Goal: Transaction & Acquisition: Purchase product/service

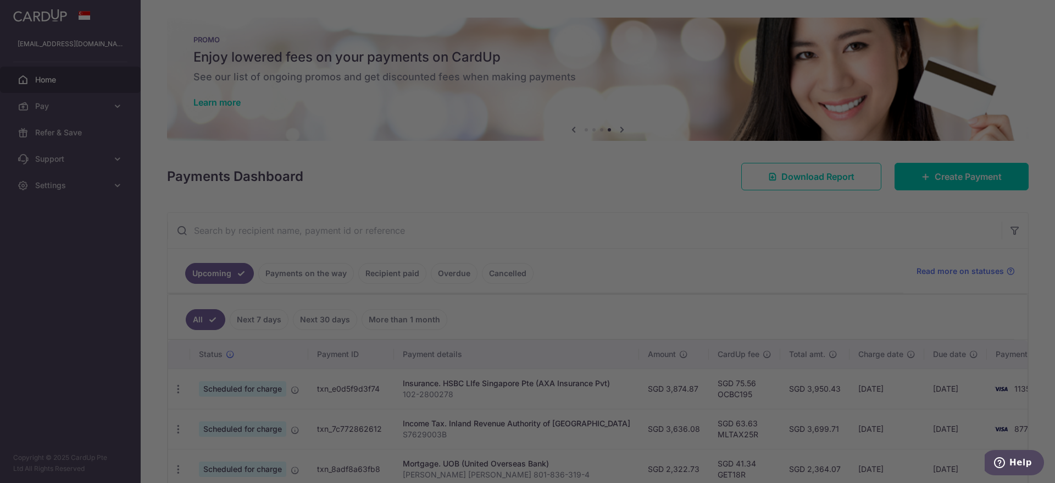
click at [787, 251] on div at bounding box center [533, 243] width 1066 height 487
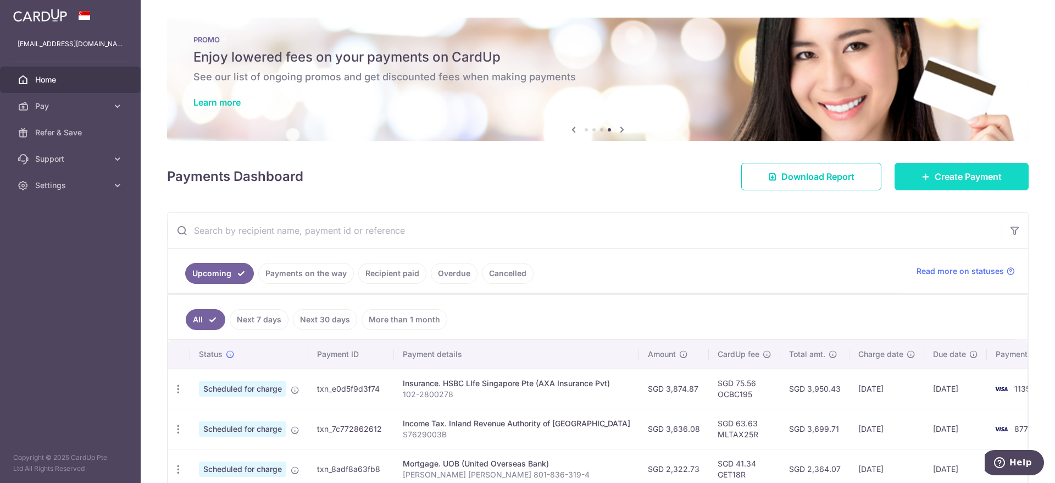
click at [961, 180] on span "Create Payment" at bounding box center [968, 176] width 67 height 13
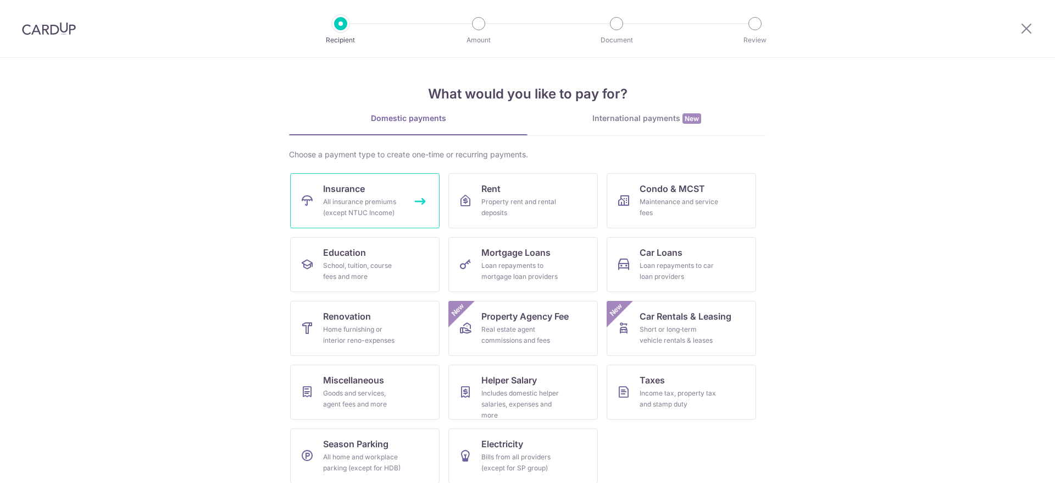
click at [385, 179] on link "Insurance All insurance premiums (except NTUC Income)" at bounding box center [364, 200] width 149 height 55
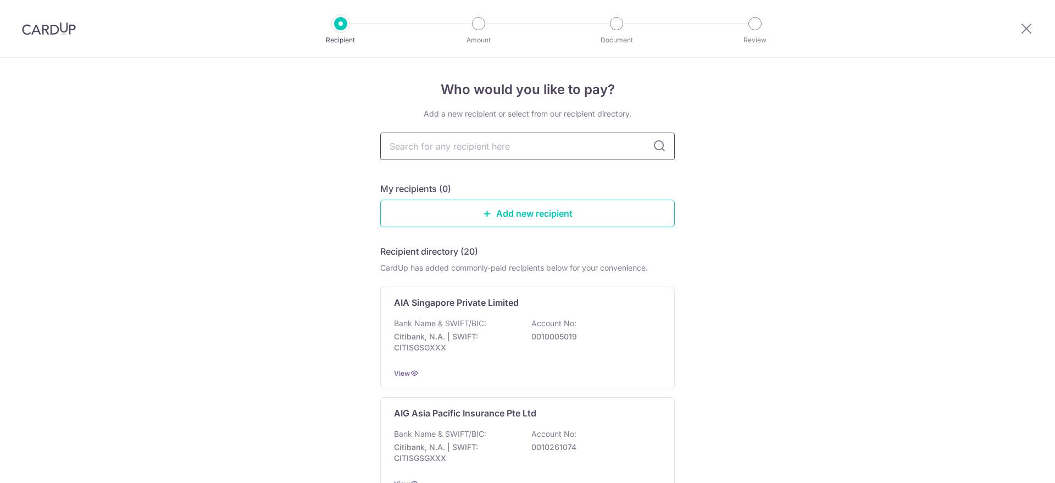
click at [473, 152] on input "text" at bounding box center [527, 145] width 295 height 27
type input "axa"
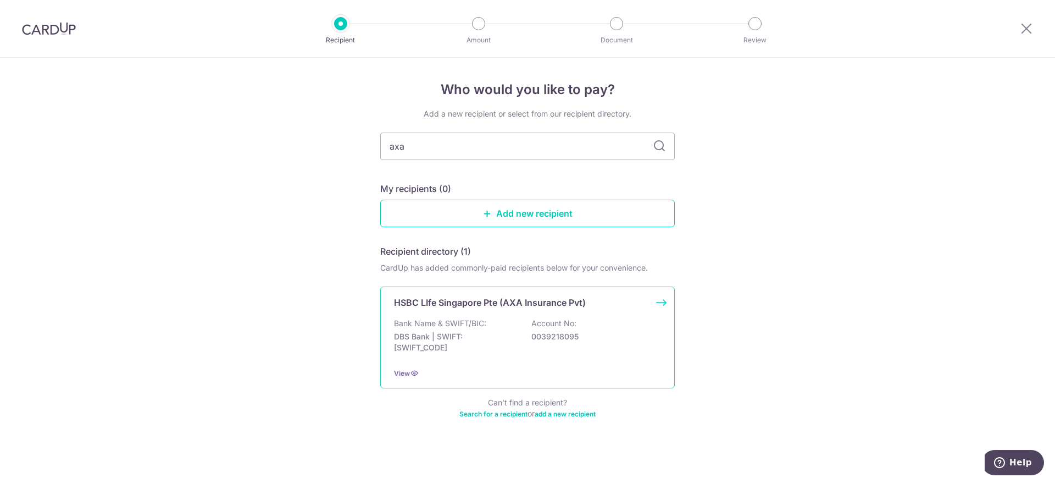
click at [479, 320] on p "Bank Name & SWIFT/BIC:" at bounding box center [440, 323] width 92 height 11
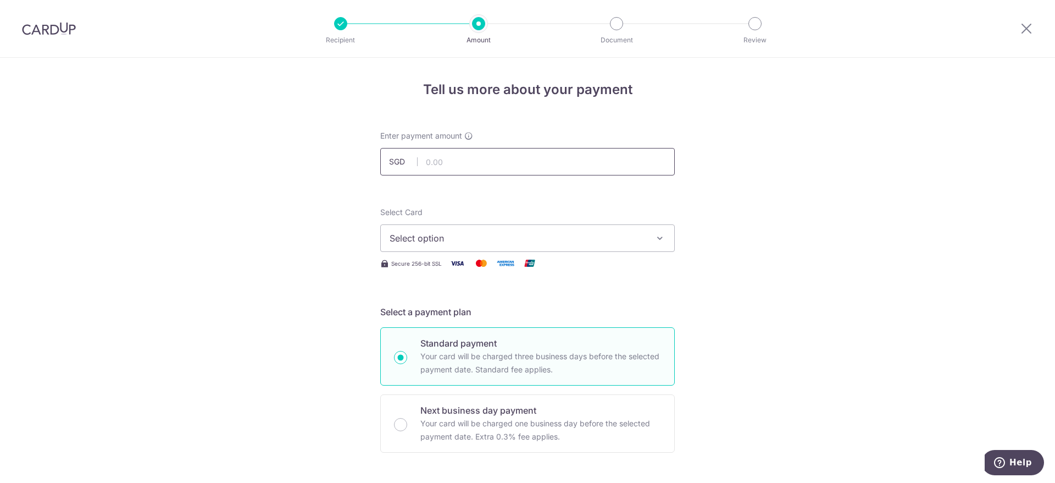
click at [440, 160] on input "text" at bounding box center [527, 161] width 295 height 27
type input "3,874.70"
click at [522, 162] on input "3,874.70" at bounding box center [527, 161] width 295 height 27
type input "3,874.87"
click at [539, 243] on span "Select option" at bounding box center [518, 237] width 256 height 13
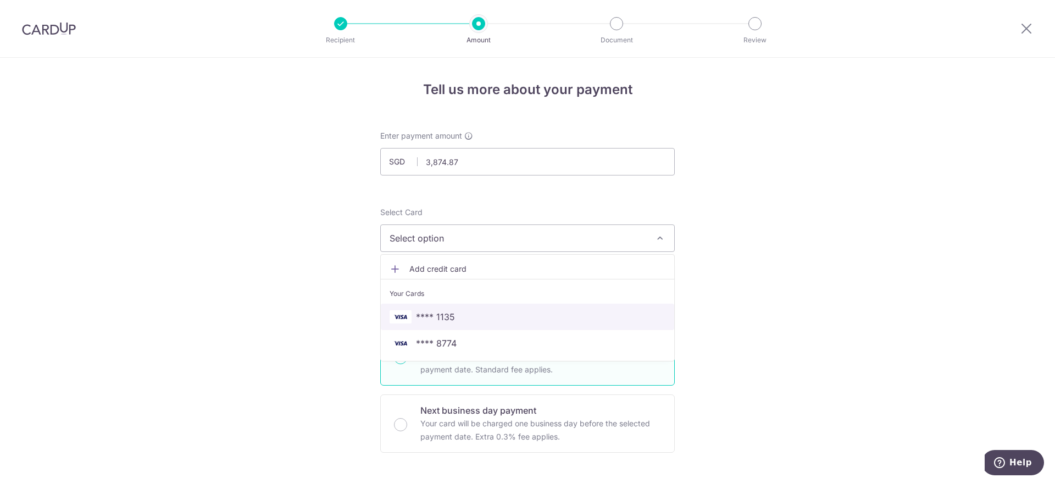
click at [523, 321] on span "**** 1135" at bounding box center [528, 316] width 276 height 13
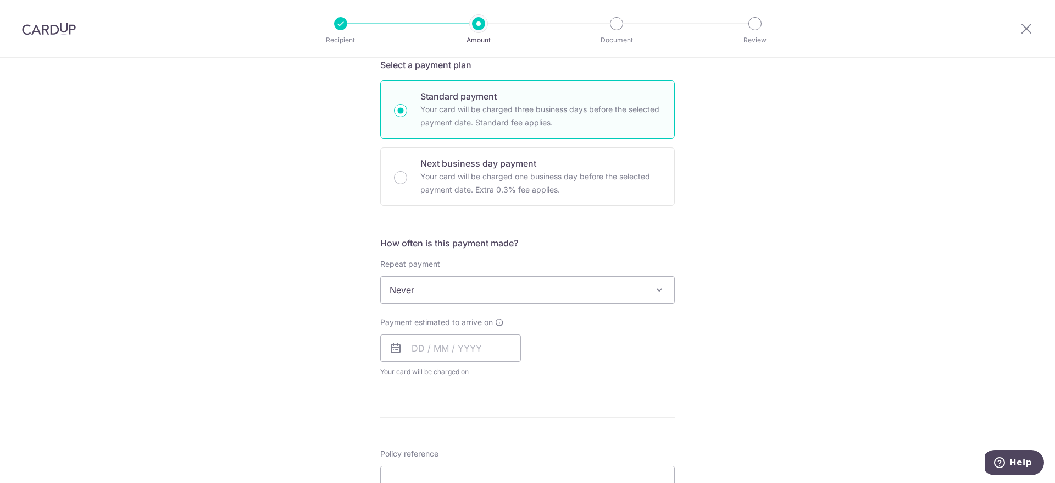
scroll to position [247, 0]
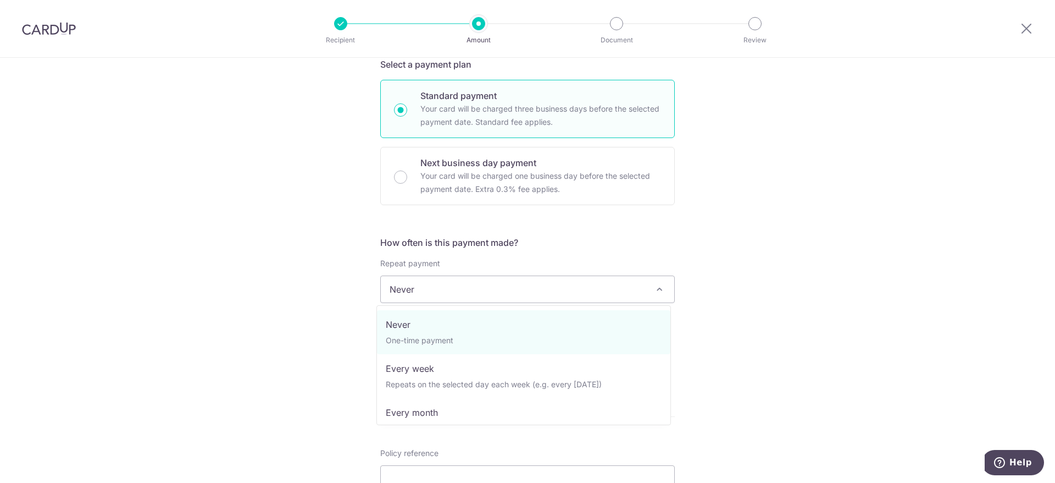
click at [559, 287] on span "Never" at bounding box center [527, 289] width 293 height 26
click at [809, 273] on div "Tell us more about your payment Enter payment amount SGD 3,874.87 3874.87 Selec…" at bounding box center [527, 307] width 1055 height 994
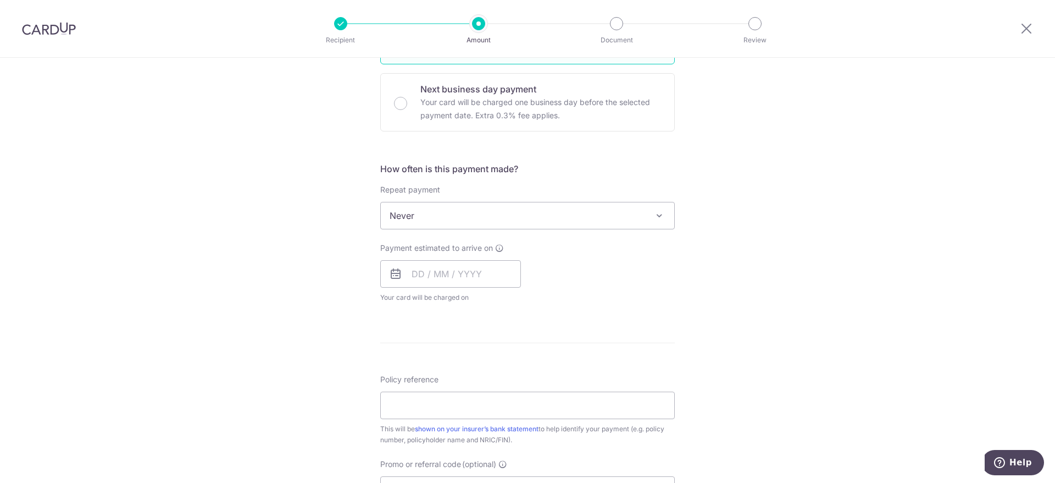
scroll to position [412, 0]
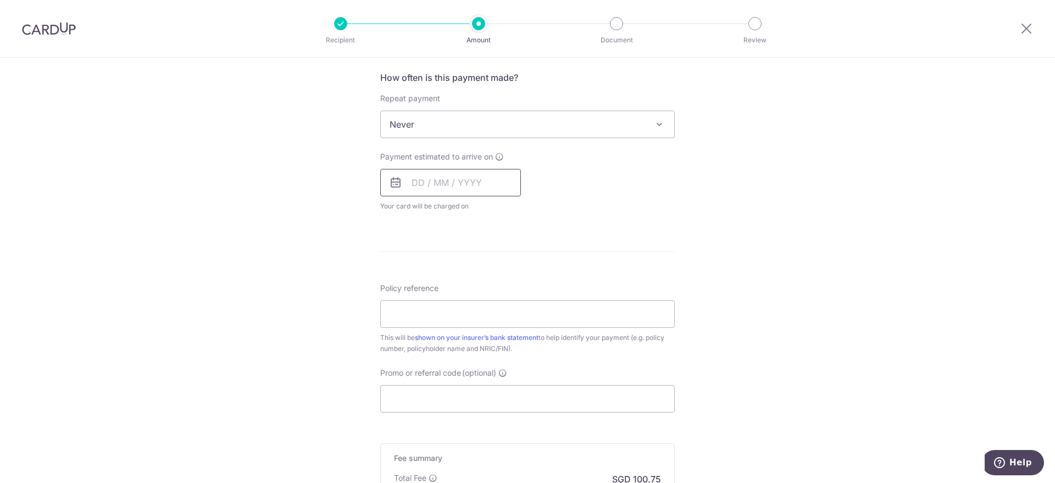
click at [412, 176] on input "text" at bounding box center [450, 182] width 141 height 27
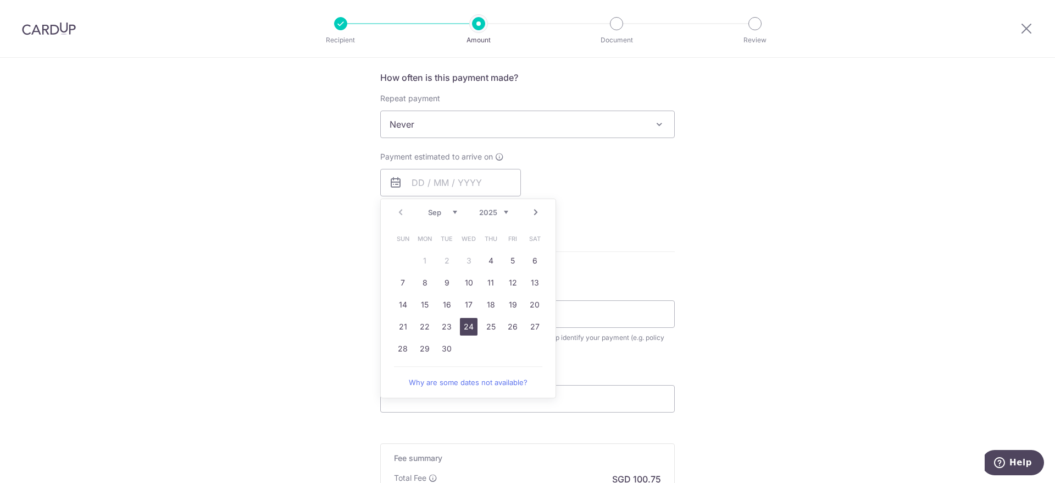
click at [460, 326] on link "24" at bounding box center [469, 327] width 18 height 18
type input "[DATE]"
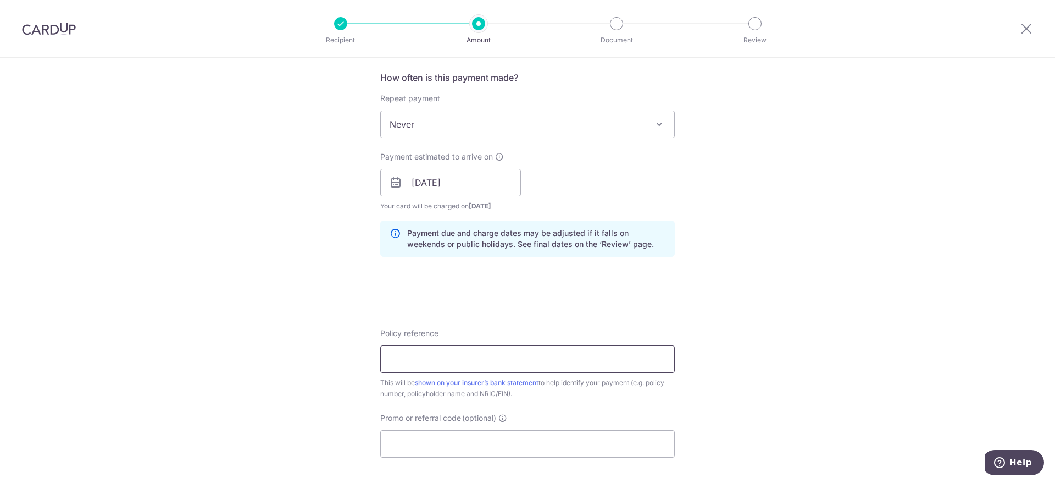
click at [487, 358] on input "Policy reference" at bounding box center [527, 358] width 295 height 27
paste input "102-2800302"
type input "102-2800302"
click at [540, 443] on input "Promo or referral code (optional)" at bounding box center [527, 443] width 295 height 27
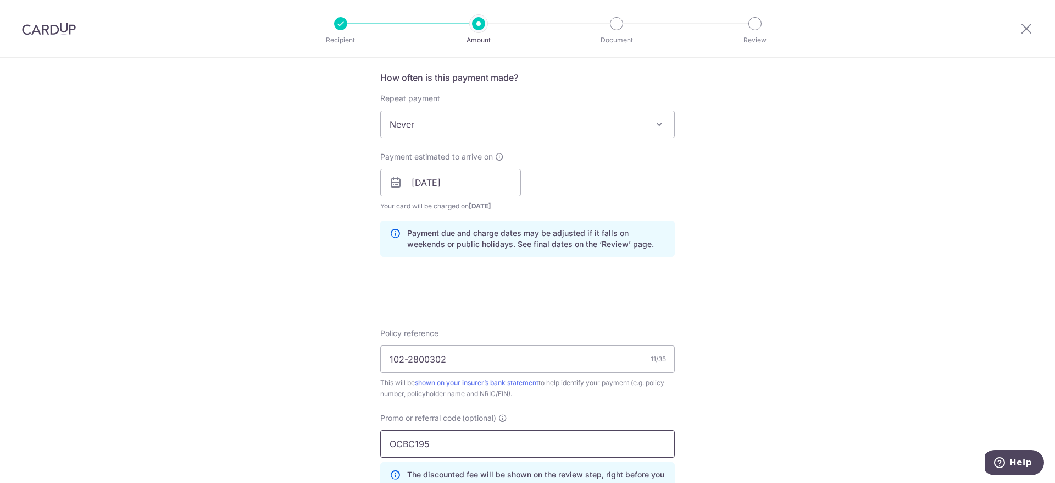
type input "OCBC195"
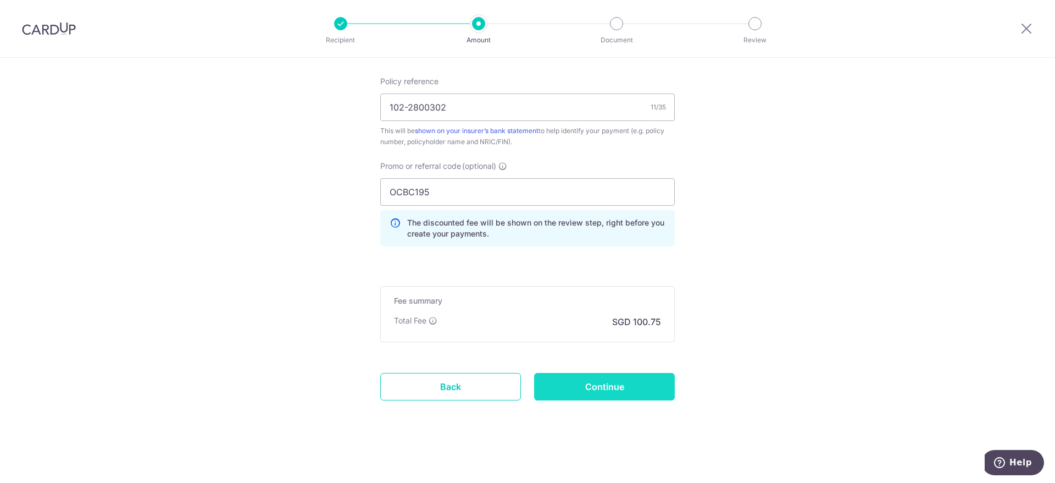
click at [621, 384] on input "Continue" at bounding box center [604, 386] width 141 height 27
type input "Create Schedule"
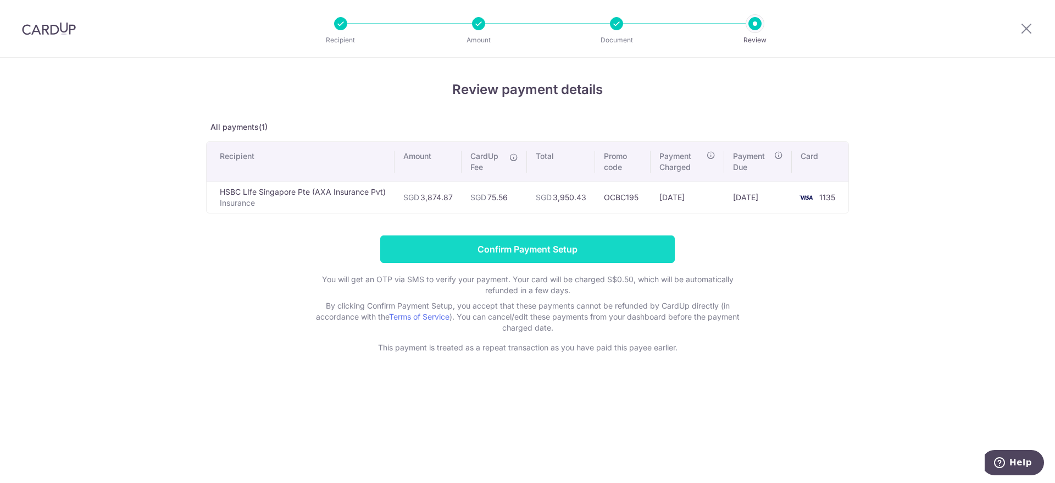
click at [576, 254] on input "Confirm Payment Setup" at bounding box center [527, 248] width 295 height 27
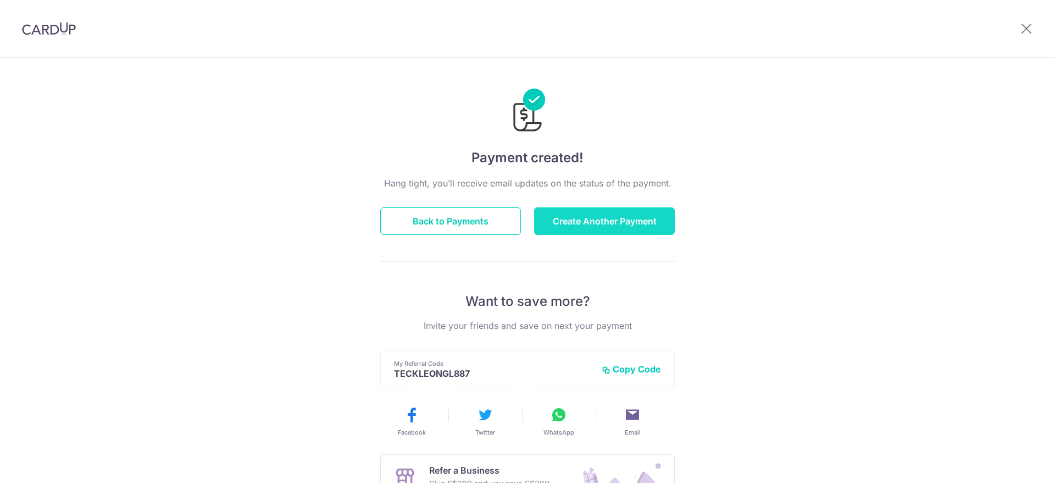
click at [576, 214] on button "Create Another Payment" at bounding box center [604, 220] width 141 height 27
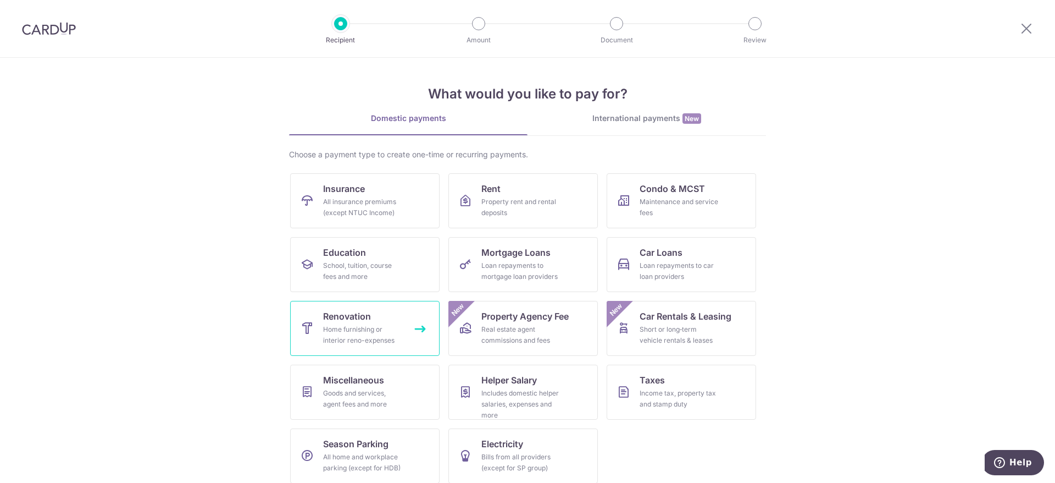
click at [367, 327] on div "Home furnishing or interior reno-expenses" at bounding box center [362, 335] width 79 height 22
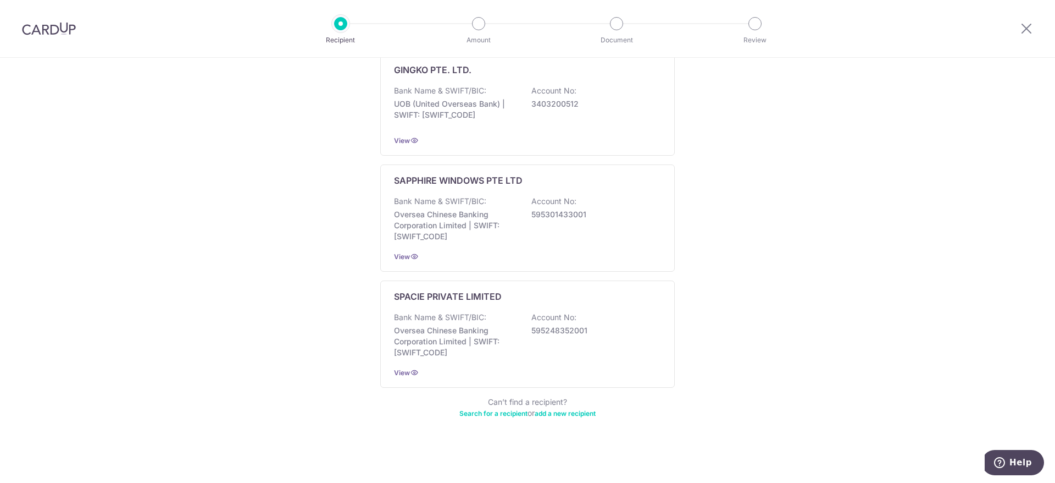
scroll to position [570, 0]
click at [574, 411] on link "add a new recipient" at bounding box center [565, 412] width 61 height 8
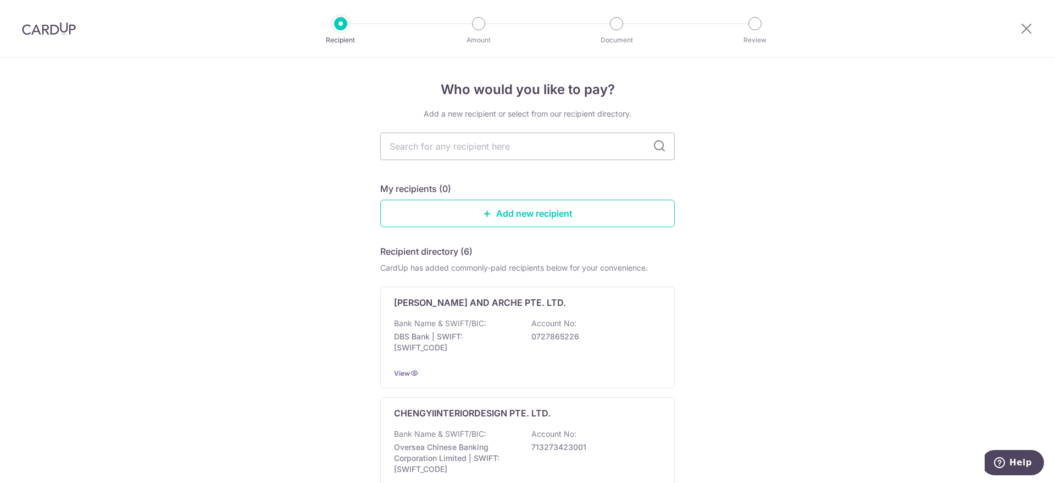
click at [58, 25] on img at bounding box center [49, 28] width 54 height 13
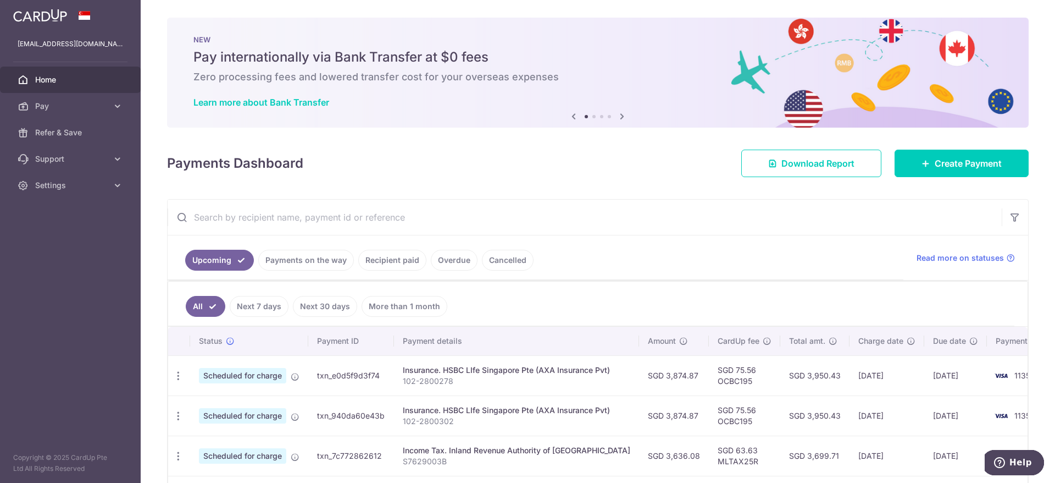
click at [45, 16] on img at bounding box center [40, 15] width 54 height 13
